Goal: Task Accomplishment & Management: Complete application form

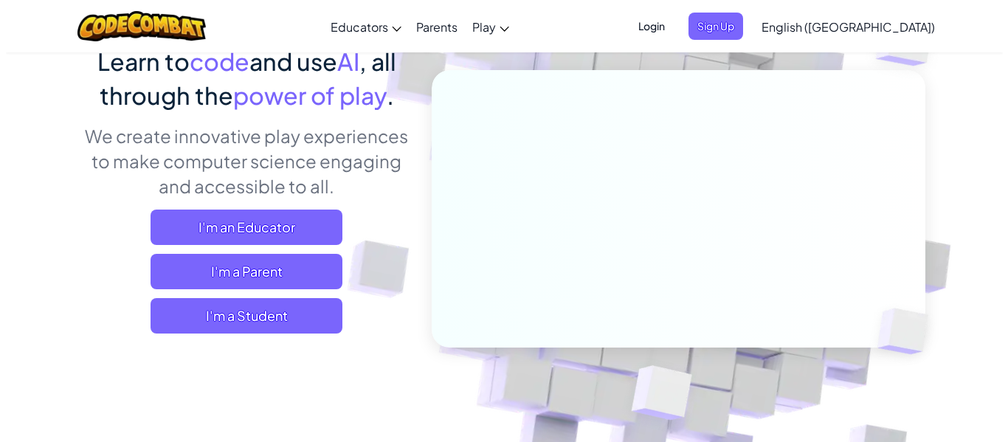
scroll to position [177, 0]
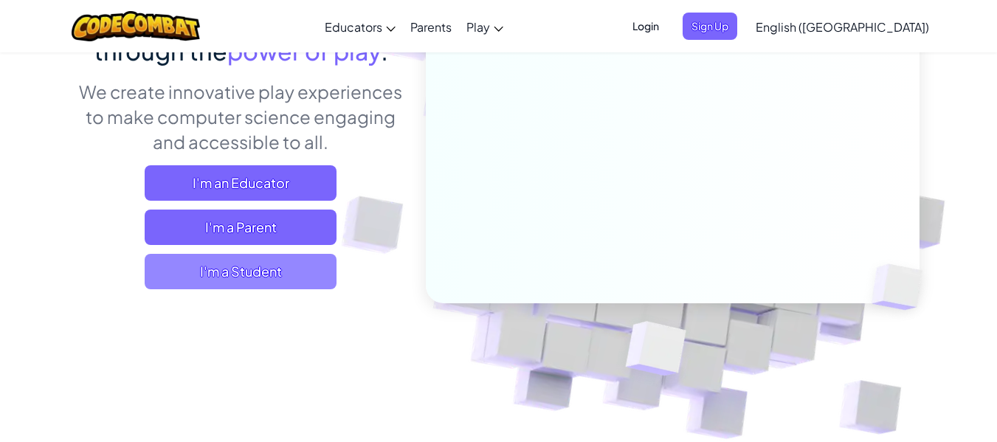
click at [193, 263] on span "I'm a Student" at bounding box center [241, 271] width 192 height 35
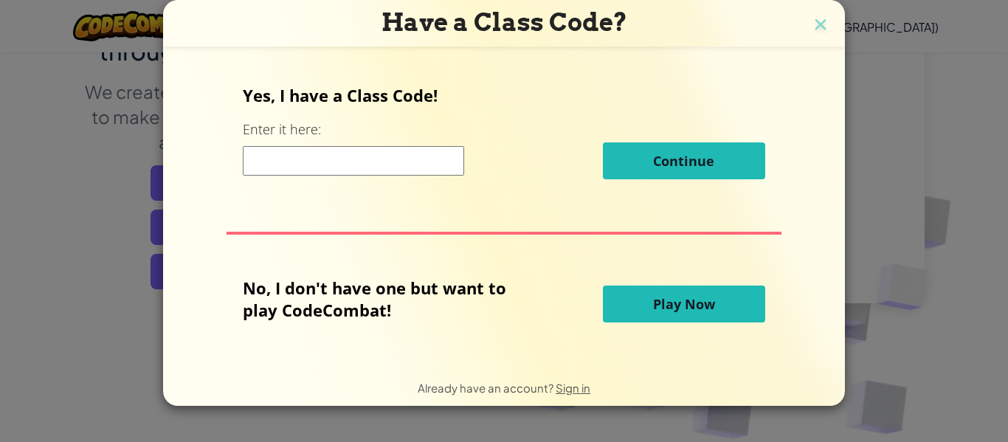
click at [269, 158] on input at bounding box center [353, 161] width 221 height 30
type input "1"
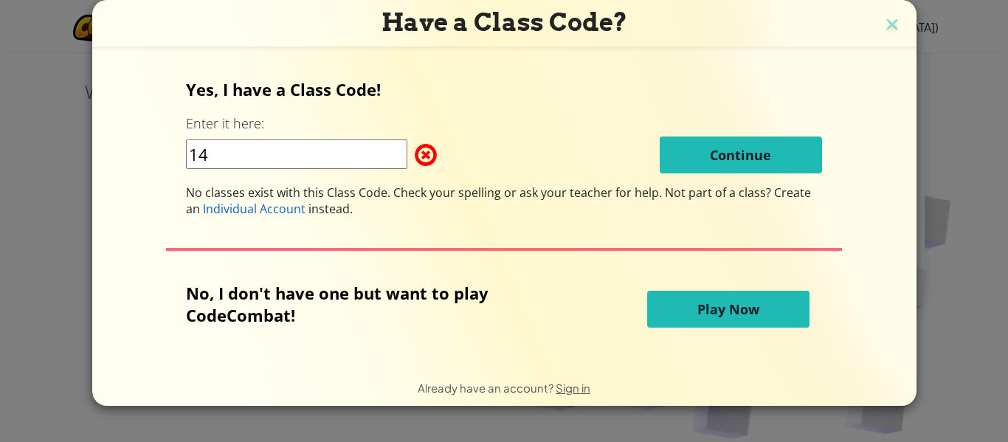
type input "1"
click at [721, 311] on span "Play Now" at bounding box center [728, 309] width 62 height 18
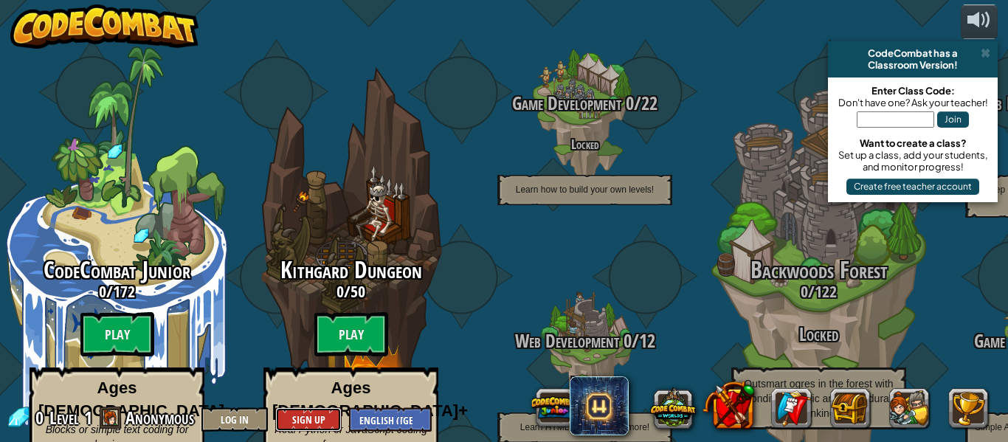
click at [311, 409] on button "Sign Up" at bounding box center [308, 419] width 66 height 24
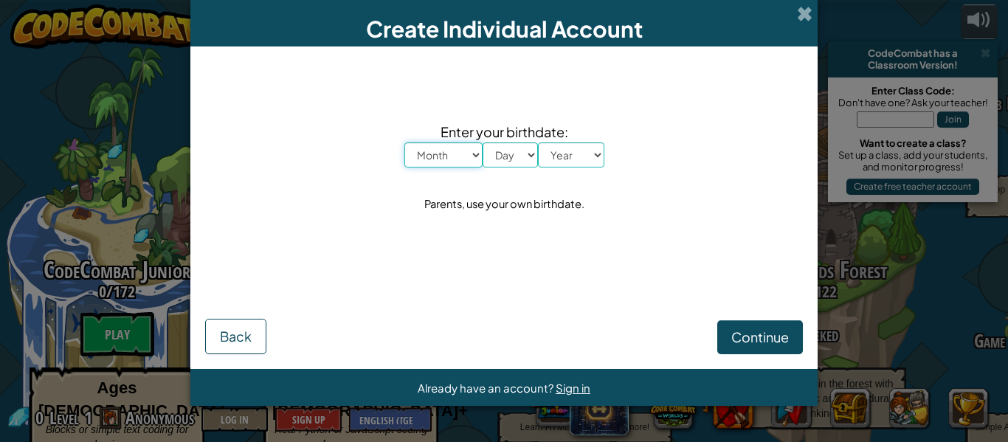
click at [478, 159] on select "Month January February March April May June July August September October Novem…" at bounding box center [443, 154] width 78 height 25
select select "1"
click at [404, 142] on select "Month January February March April May June July August September October Novem…" at bounding box center [443, 154] width 78 height 25
click at [528, 156] on select "Day 1 2 3 4 5 6 7 8 9 10 11 12 13 14 15 16 17 18 19 20 21 22 23 24 25 26 27 28 …" at bounding box center [510, 154] width 55 height 25
select select "1"
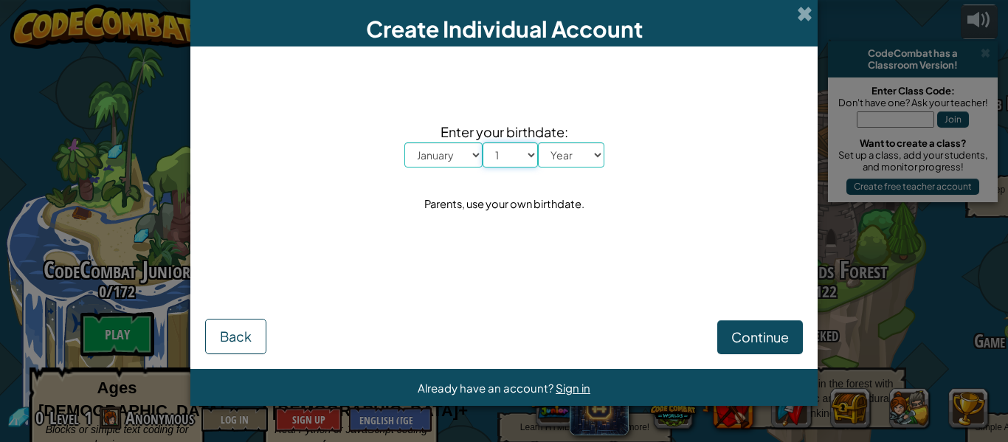
click at [483, 142] on select "Day 1 2 3 4 5 6 7 8 9 10 11 12 13 14 15 16 17 18 19 20 21 22 23 24 25 26 27 28 …" at bounding box center [510, 154] width 55 height 25
click at [579, 382] on span "Sign in" at bounding box center [573, 388] width 35 height 14
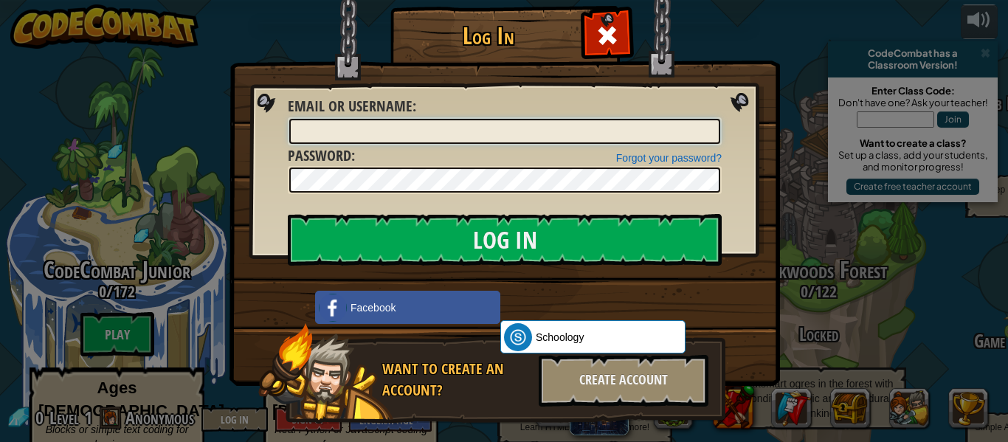
click at [466, 123] on input "Email or Username :" at bounding box center [504, 131] width 431 height 25
type input "attiya [EMAIL_ADDRESS][DOMAIN_NAME]"
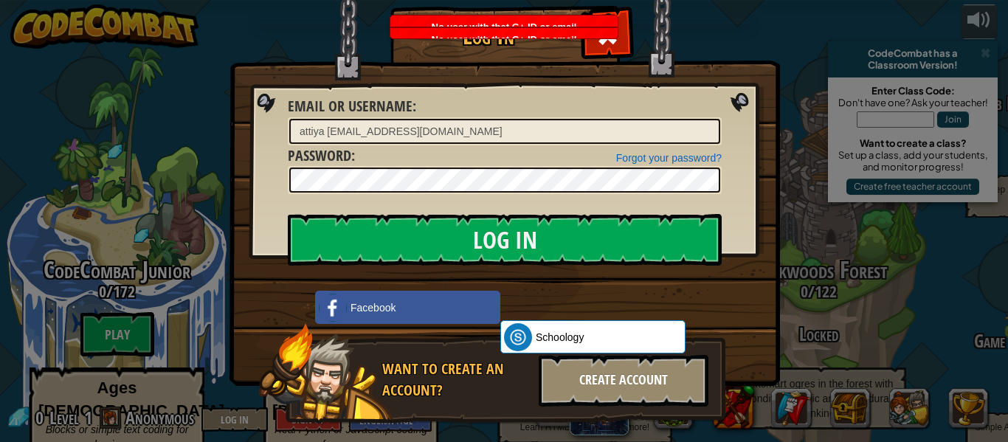
click at [587, 390] on div "Create Account" at bounding box center [624, 381] width 170 height 52
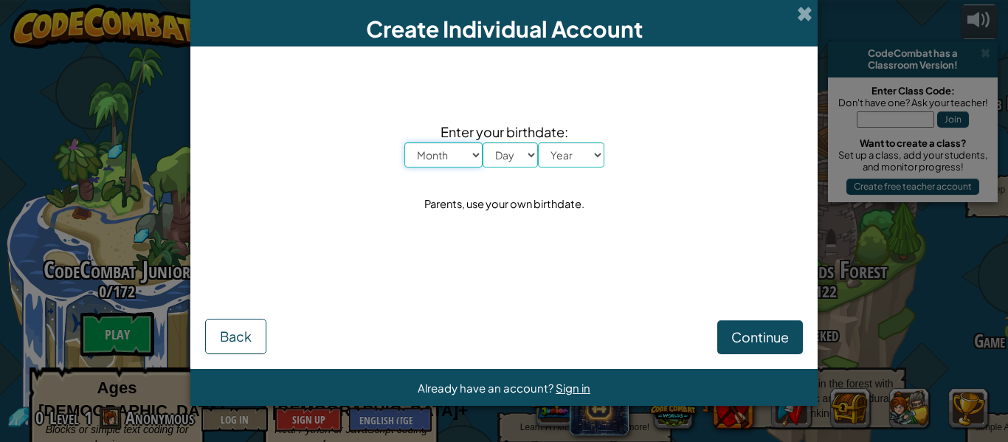
click at [472, 151] on select "Month January February March April May June July August September October Novem…" at bounding box center [443, 154] width 78 height 25
select select "1"
click at [404, 142] on select "Month January February March April May June July August September October Novem…" at bounding box center [443, 154] width 78 height 25
click at [529, 155] on select "Day 1 2 3 4 5 6 7 8 9 10 11 12 13 14 15 16 17 18 19 20 21 22 23 24 25 26 27 28 …" at bounding box center [510, 154] width 55 height 25
select select "1"
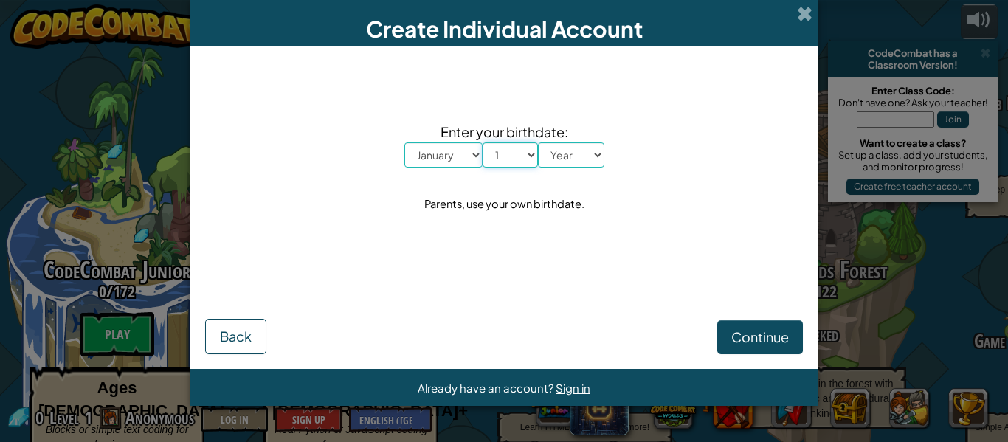
click at [483, 142] on select "Day 1 2 3 4 5 6 7 8 9 10 11 12 13 14 15 16 17 18 19 20 21 22 23 24 25 26 27 28 …" at bounding box center [510, 154] width 55 height 25
click at [600, 158] on select "Year [DATE] 2024 2023 2022 2021 2020 2019 2018 2017 2016 2015 2014 2013 2012 20…" at bounding box center [571, 154] width 66 height 25
select select "2015"
click at [538, 142] on select "Year [DATE] 2024 2023 2022 2021 2020 2019 2018 2017 2016 2015 2014 2013 2012 20…" at bounding box center [571, 154] width 66 height 25
click at [727, 337] on button "Continue" at bounding box center [760, 337] width 86 height 34
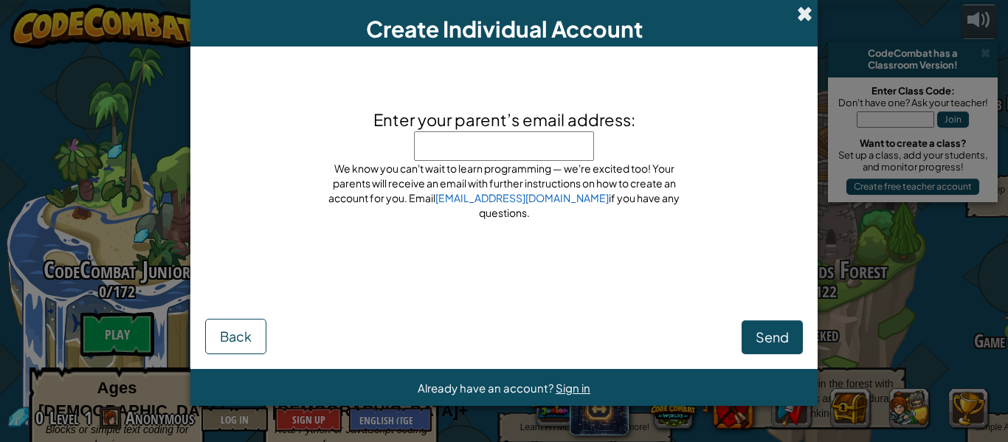
click at [806, 15] on span at bounding box center [804, 13] width 15 height 15
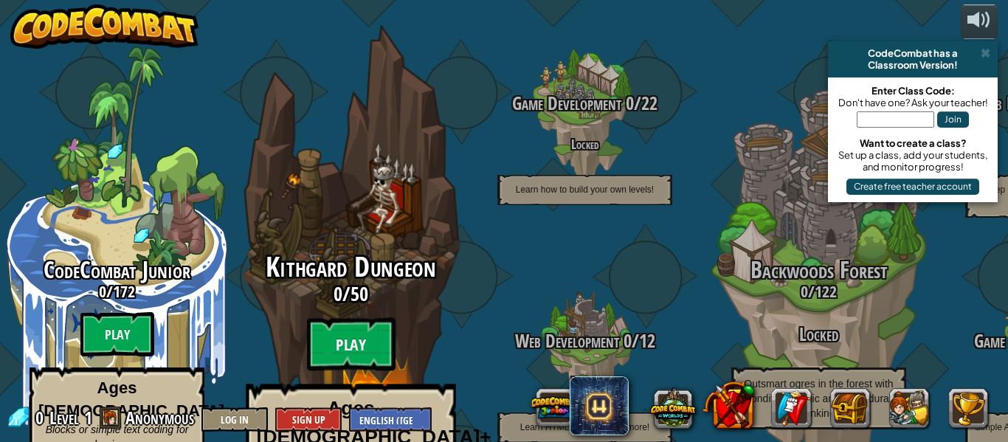
click at [344, 318] on btn "Play" at bounding box center [351, 344] width 89 height 53
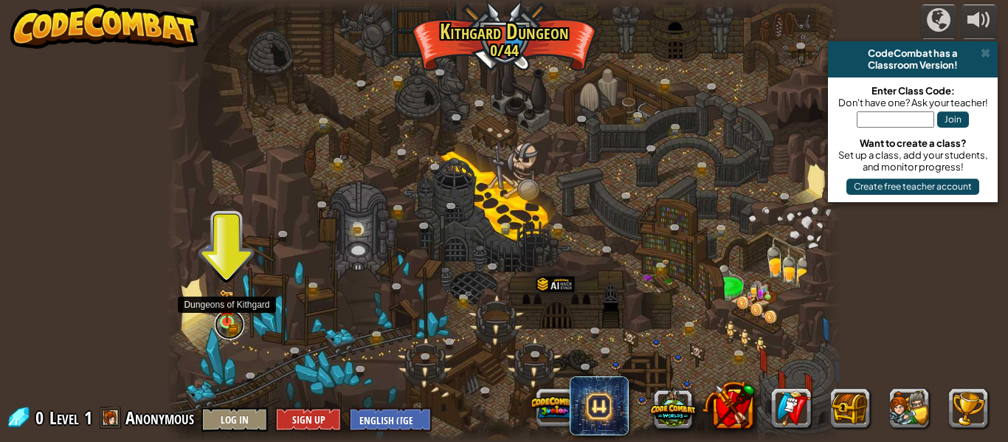
click at [236, 322] on link at bounding box center [230, 325] width 30 height 30
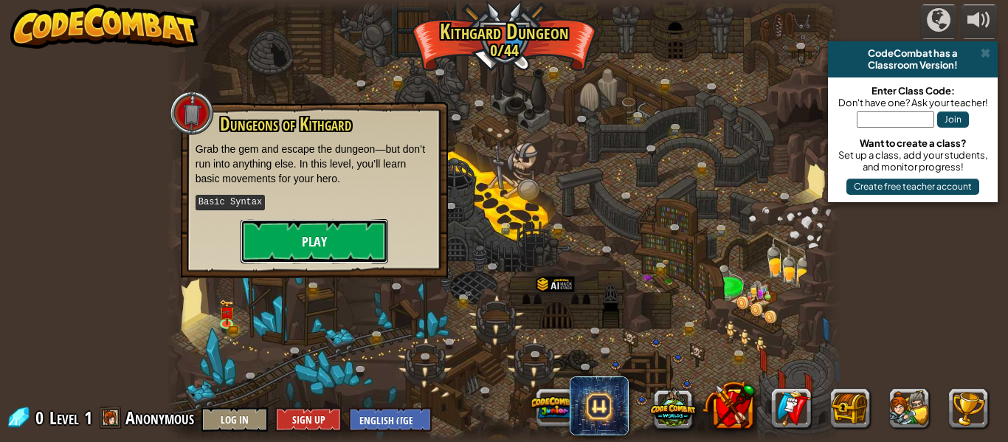
click at [303, 244] on button "Play" at bounding box center [315, 241] width 148 height 44
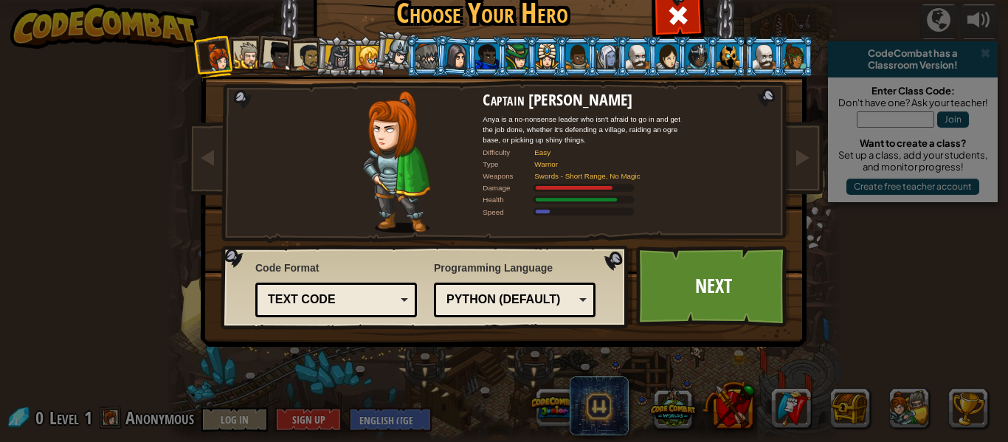
click at [249, 49] on div at bounding box center [248, 55] width 27 height 27
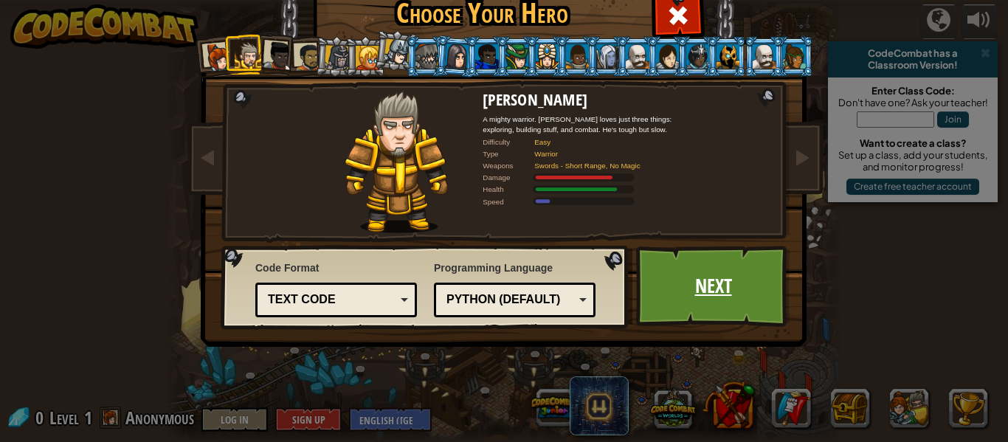
click at [658, 274] on link "Next" at bounding box center [713, 286] width 154 height 81
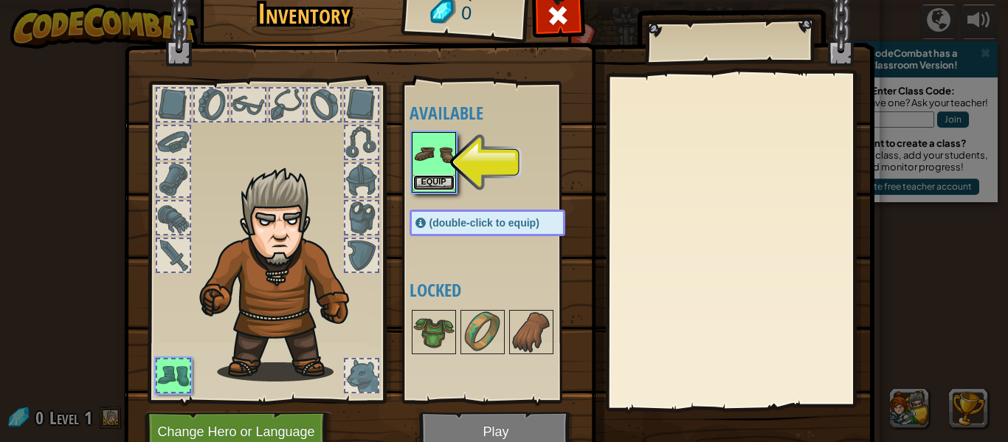
click at [433, 188] on button "Equip" at bounding box center [433, 182] width 41 height 15
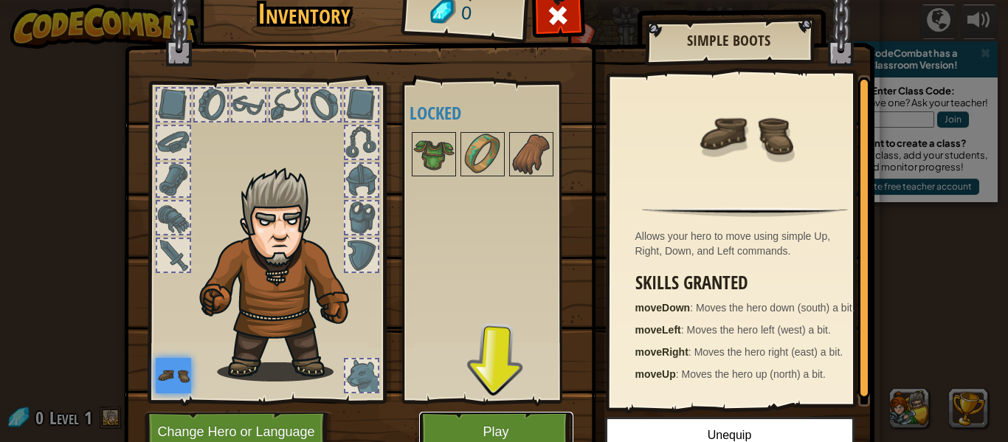
click at [547, 424] on button "Play" at bounding box center [496, 432] width 154 height 41
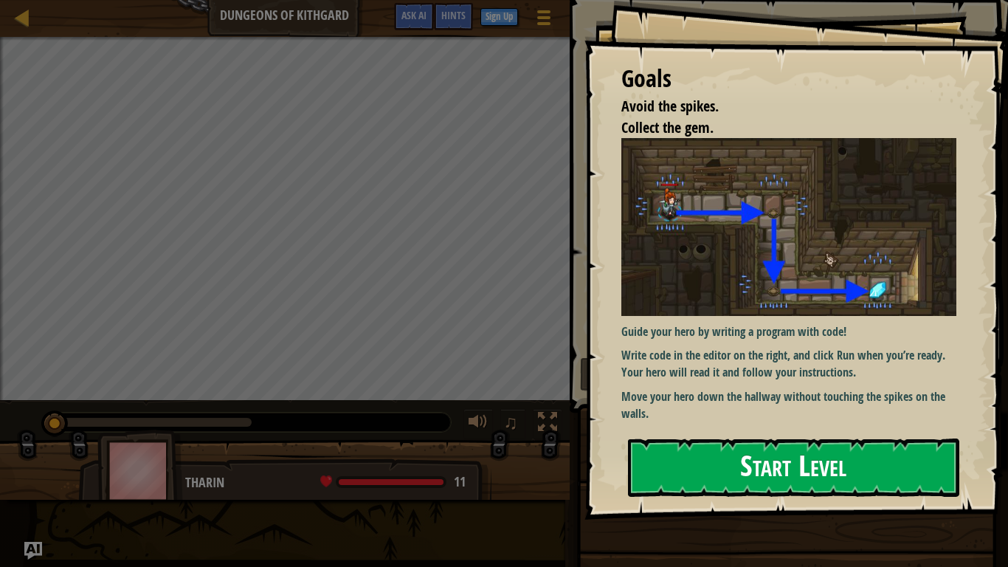
click at [714, 441] on button "Start Level" at bounding box center [793, 467] width 331 height 58
